Goal: Find specific page/section: Find specific page/section

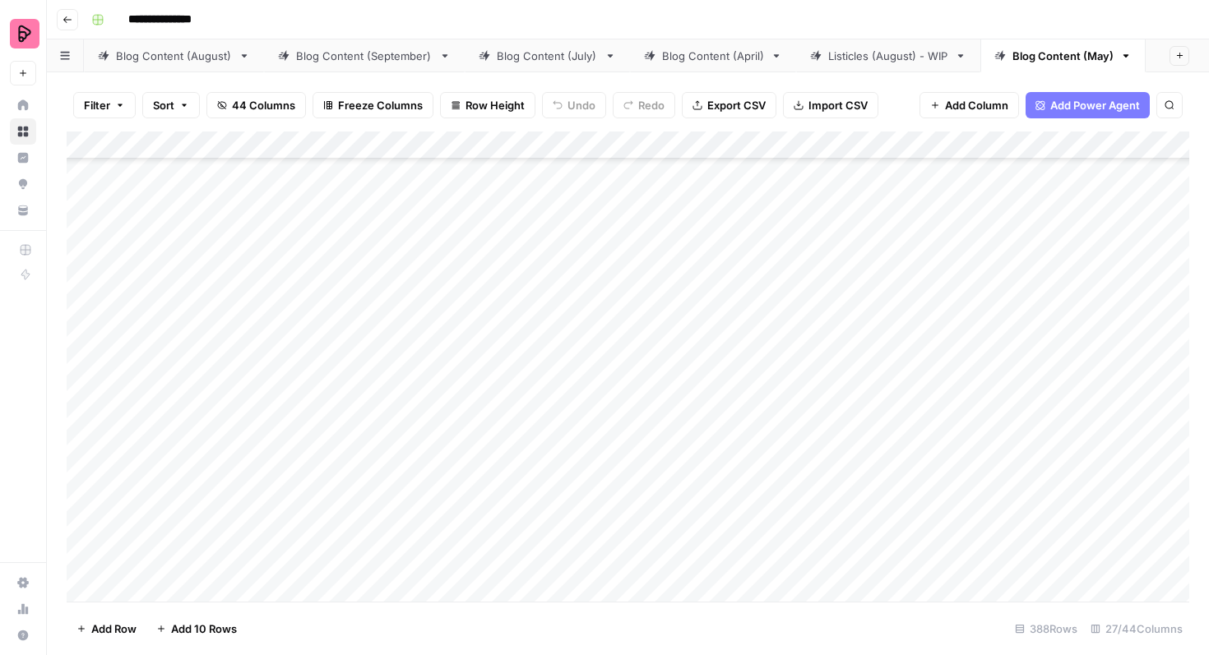
scroll to position [10403, 0]
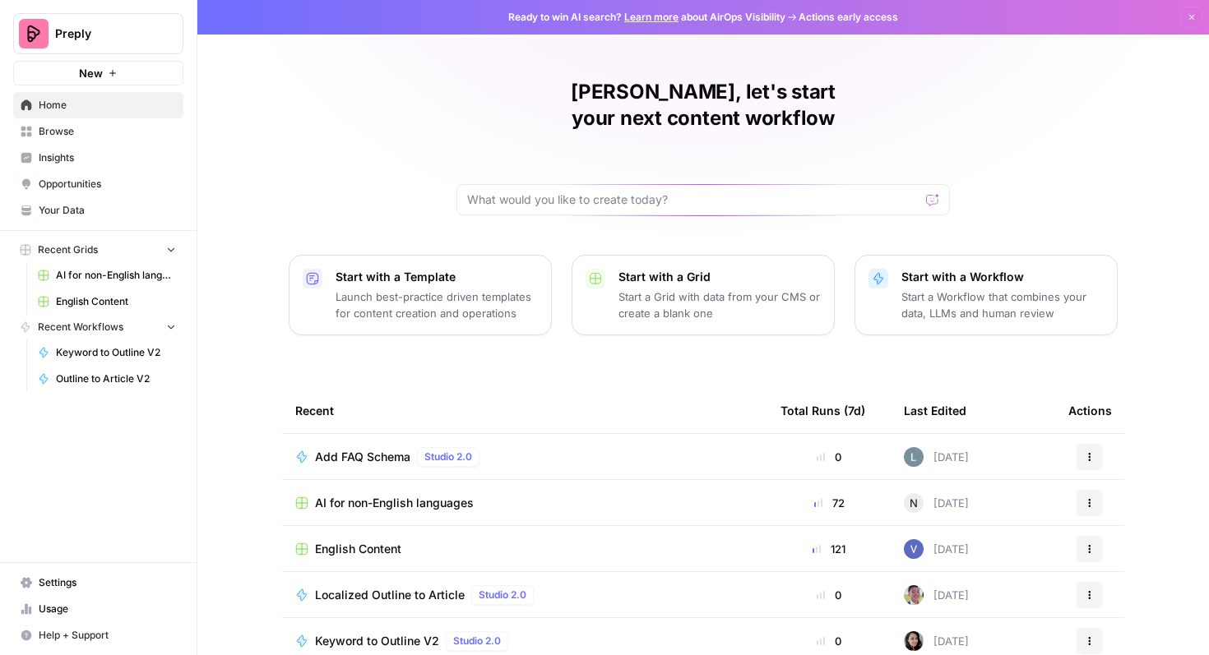
click at [127, 300] on span "English Content" at bounding box center [116, 301] width 120 height 15
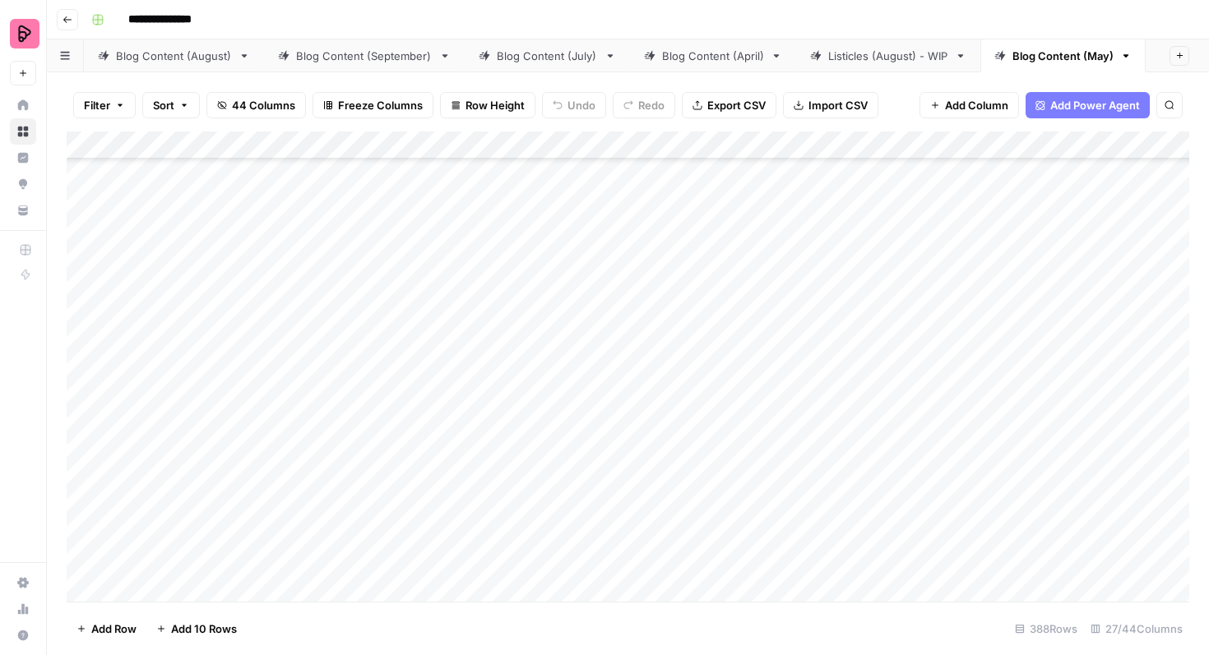
scroll to position [2137, 0]
click at [349, 58] on div "Blog Content (September)" at bounding box center [364, 56] width 137 height 16
click at [191, 44] on link "Blog Content (August)" at bounding box center [174, 55] width 180 height 33
